Goal: Task Accomplishment & Management: Manage account settings

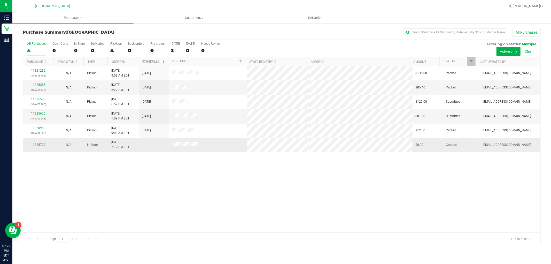
click at [47, 142] on div "11825727" at bounding box center [38, 144] width 24 height 5
click at [44, 142] on div "11825727" at bounding box center [38, 144] width 24 height 5
click at [43, 143] on link "11825727" at bounding box center [38, 145] width 14 height 4
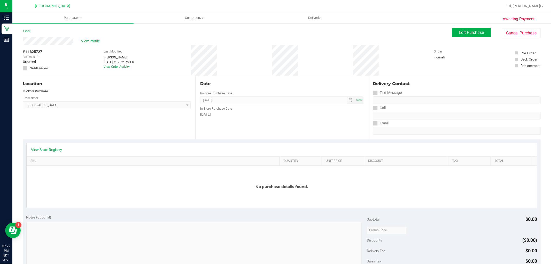
click at [523, 39] on div "View Profile # 11825727 BioTrack ID: - Created Needs review Last Modified Jonat…" at bounding box center [282, 56] width 518 height 39
click at [522, 36] on button "Cancel Purchase" at bounding box center [521, 33] width 39 height 10
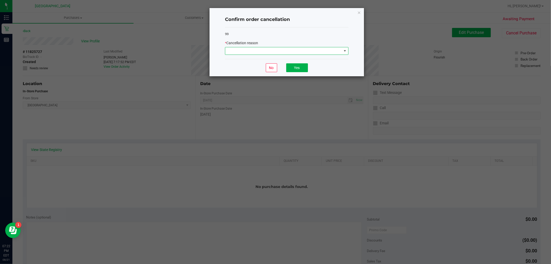
click at [330, 50] on span at bounding box center [283, 50] width 117 height 7
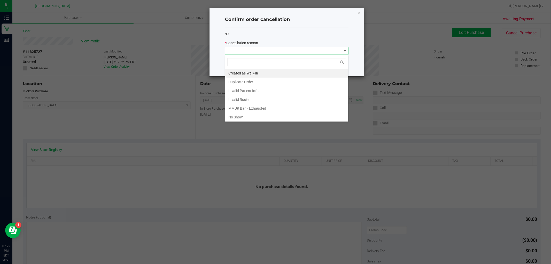
click at [293, 84] on li "Duplicate Order" at bounding box center [286, 82] width 123 height 9
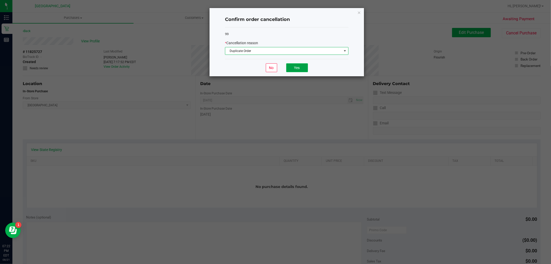
click at [305, 69] on button "Yes" at bounding box center [297, 67] width 22 height 9
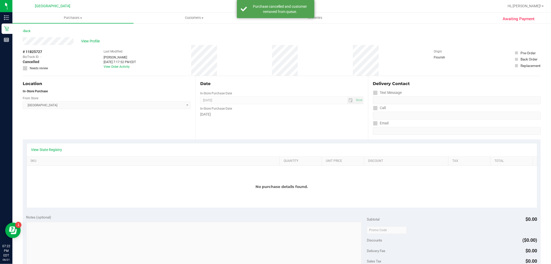
click at [22, 25] on div "Awaiting Payment Back View Profile # 11825727 BioTrack ID: - Cancelled Needs re…" at bounding box center [281, 229] width 539 height 412
click at [28, 31] on link "Back" at bounding box center [27, 31] width 8 height 4
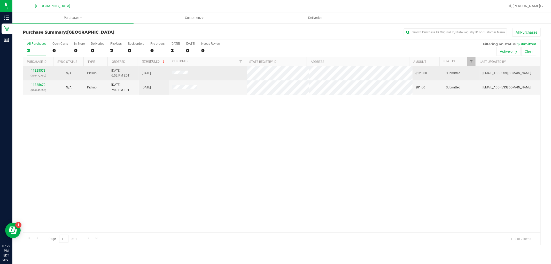
click at [42, 73] on div "11825578 (316472790)" at bounding box center [38, 73] width 24 height 10
click at [42, 71] on link "11825578" at bounding box center [38, 71] width 14 height 4
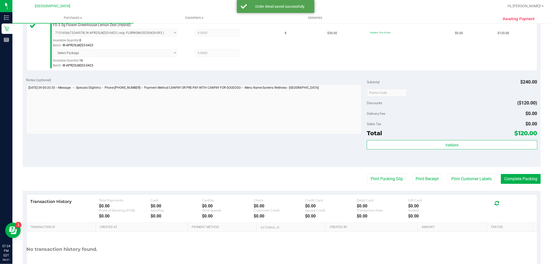
scroll to position [172, 0]
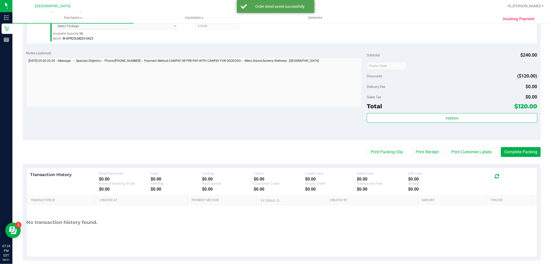
click at [456, 113] on div "Subtotal $240.00 Discounts ($120.00) Delivery Fee $0.00 Sales Tax $0.00 Total $…" at bounding box center [452, 93] width 170 height 86
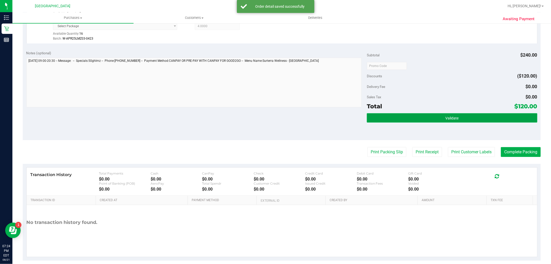
click at [458, 113] on button "Validate" at bounding box center [452, 117] width 170 height 9
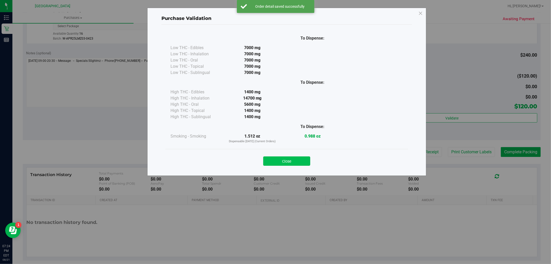
click at [283, 164] on button "Close" at bounding box center [286, 160] width 47 height 9
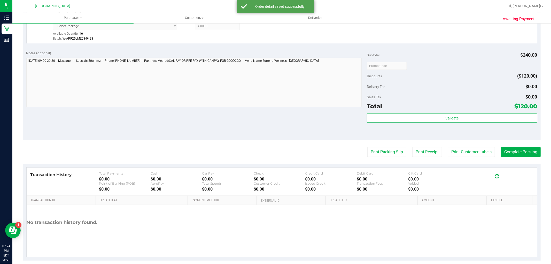
click at [474, 157] on purchase-details "Back Edit Purchase Cancel Purchase View Profile # 11825578 BioTrack ID: - Submi…" at bounding box center [282, 58] width 518 height 405
click at [472, 153] on button "Print Customer Labels" at bounding box center [471, 152] width 47 height 10
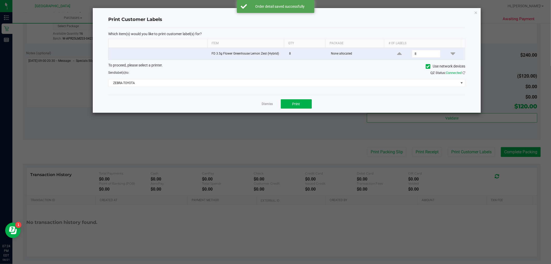
click at [285, 99] on div "Dismiss Print" at bounding box center [286, 104] width 357 height 18
click at [299, 102] on span "Print" at bounding box center [297, 104] width 8 height 4
click at [269, 105] on link "Dismiss" at bounding box center [267, 104] width 11 height 4
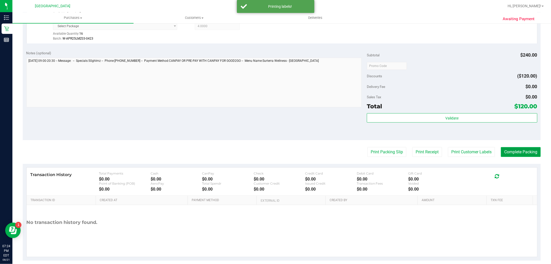
click at [525, 151] on button "Complete Packing" at bounding box center [521, 152] width 40 height 10
